Goal: Information Seeking & Learning: Learn about a topic

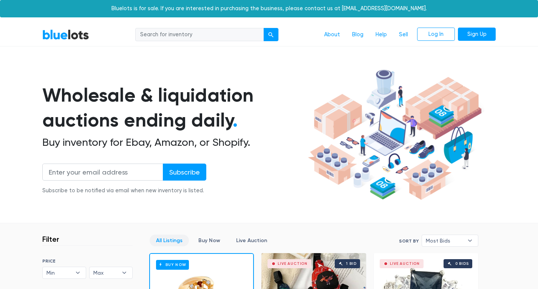
click at [176, 35] on input "search" at bounding box center [199, 35] width 128 height 14
type input "computer"
click at [263, 28] on button "submit" at bounding box center [270, 35] width 15 height 14
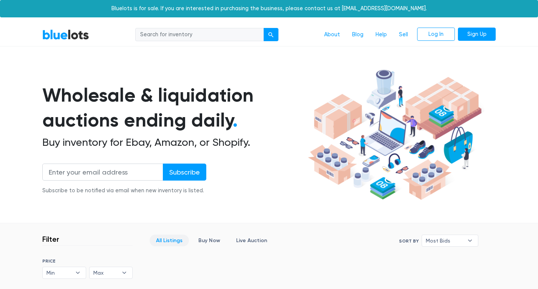
click at [178, 36] on input "search" at bounding box center [199, 35] width 128 height 14
type input "computer"
click at [263, 28] on button "submit" at bounding box center [270, 35] width 15 height 14
click at [56, 34] on link "BlueLots" at bounding box center [65, 34] width 47 height 11
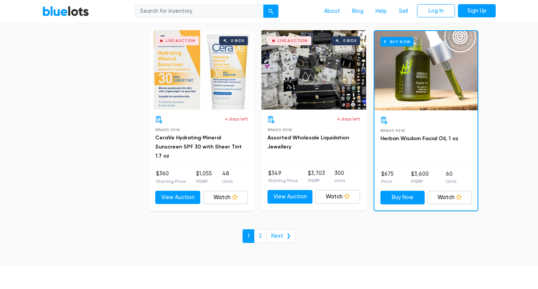
scroll to position [3210, 0]
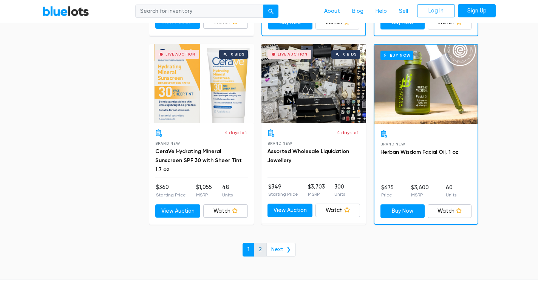
click at [263, 253] on link "2" at bounding box center [260, 250] width 13 height 14
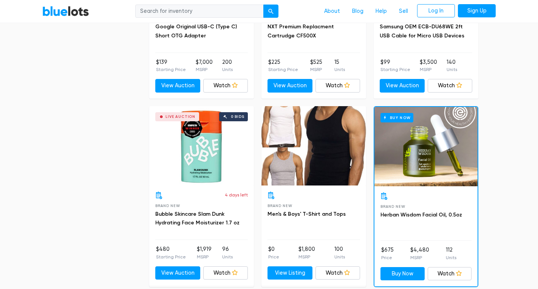
scroll to position [1134, 0]
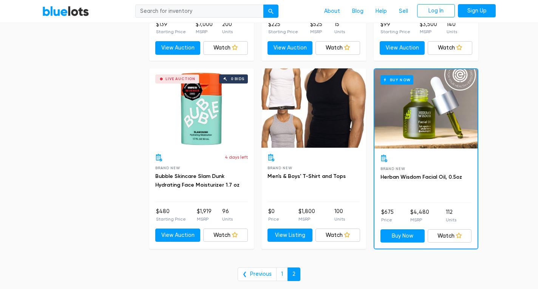
drag, startPoint x: 537, startPoint y: 220, endPoint x: 543, endPoint y: 88, distance: 132.0
drag, startPoint x: 537, startPoint y: 238, endPoint x: 543, endPoint y: 168, distance: 70.2
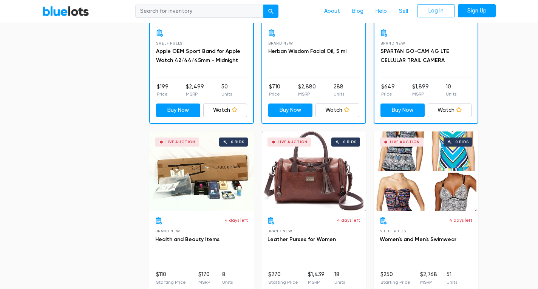
scroll to position [0, 0]
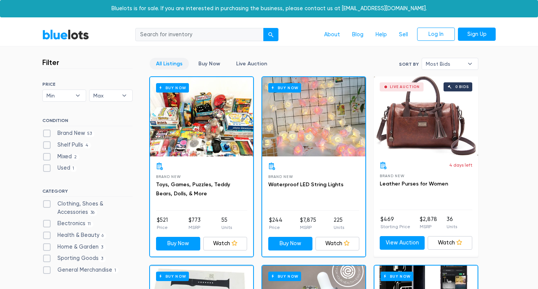
click at [62, 30] on link "BlueLots" at bounding box center [65, 34] width 47 height 11
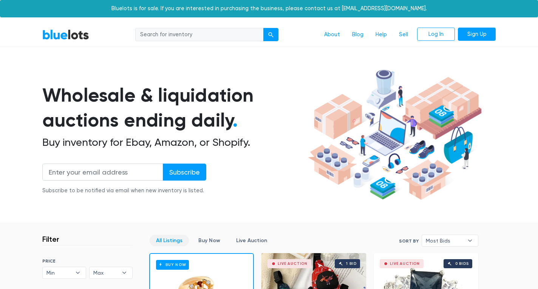
click at [62, 30] on link "BlueLots" at bounding box center [65, 34] width 47 height 11
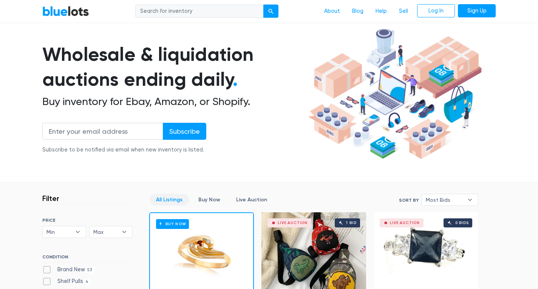
scroll to position [151, 0]
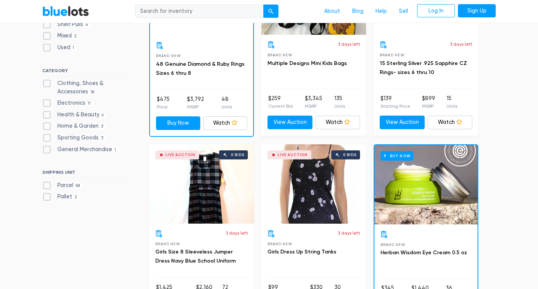
scroll to position [340, 0]
